Goal: Transaction & Acquisition: Purchase product/service

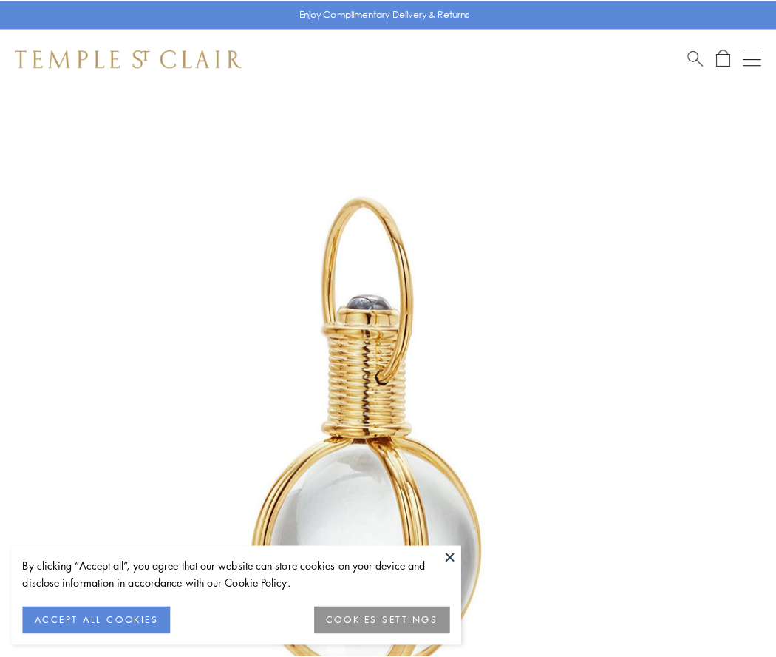
scroll to position [386, 0]
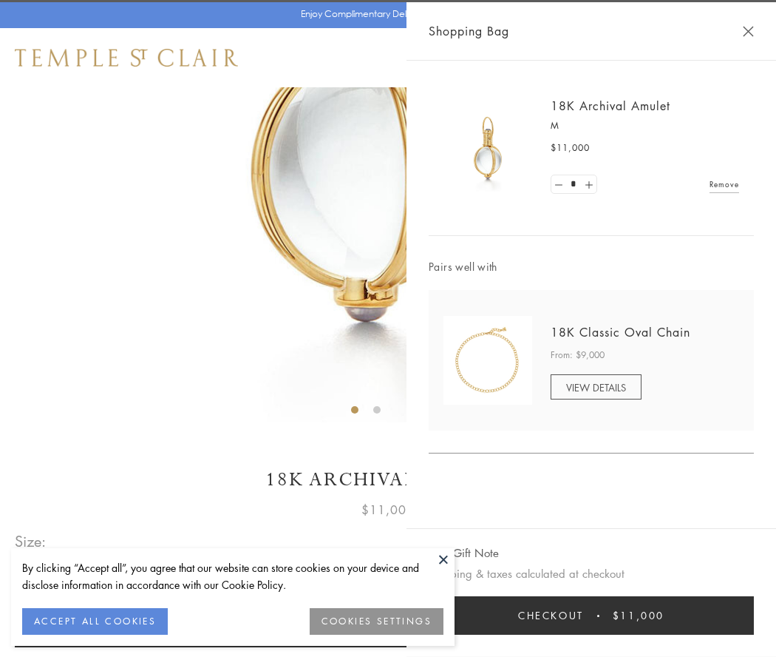
click at [592, 615] on button "Checkout $11,000" at bounding box center [591, 615] width 325 height 38
